Goal: Information Seeking & Learning: Learn about a topic

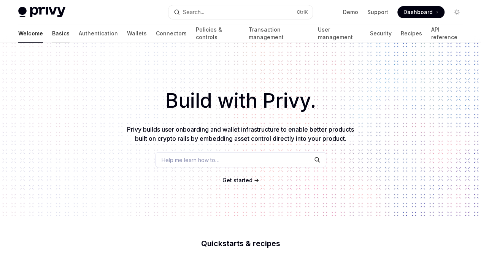
click at [52, 31] on link "Basics" at bounding box center [60, 33] width 17 height 18
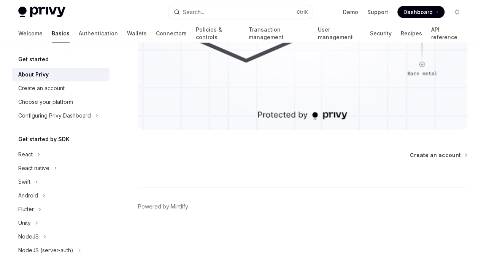
scroll to position [801, 0]
click at [47, 87] on div "Create an account" at bounding box center [41, 88] width 46 height 9
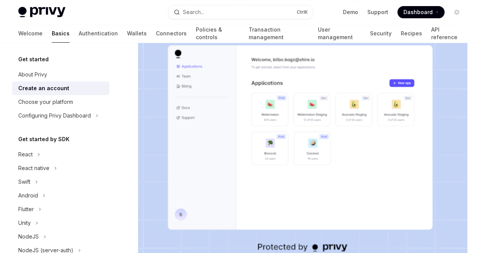
scroll to position [143, 0]
click at [79, 36] on link "Authentication" at bounding box center [98, 33] width 39 height 18
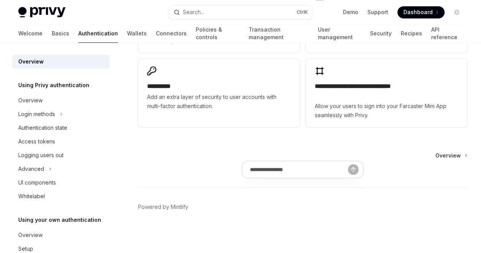
scroll to position [821, 0]
click at [46, 142] on div "Access tokens" at bounding box center [36, 141] width 37 height 9
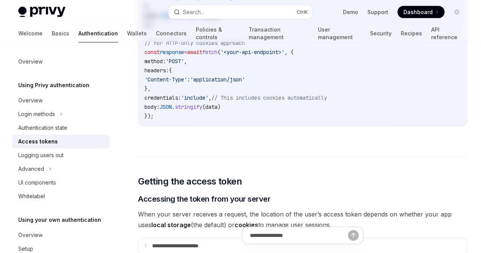
type textarea "*"
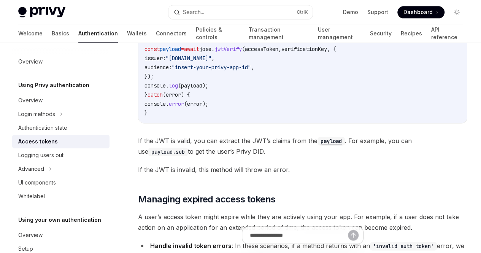
scroll to position [1916, 0]
